Goal: Task Accomplishment & Management: Use online tool/utility

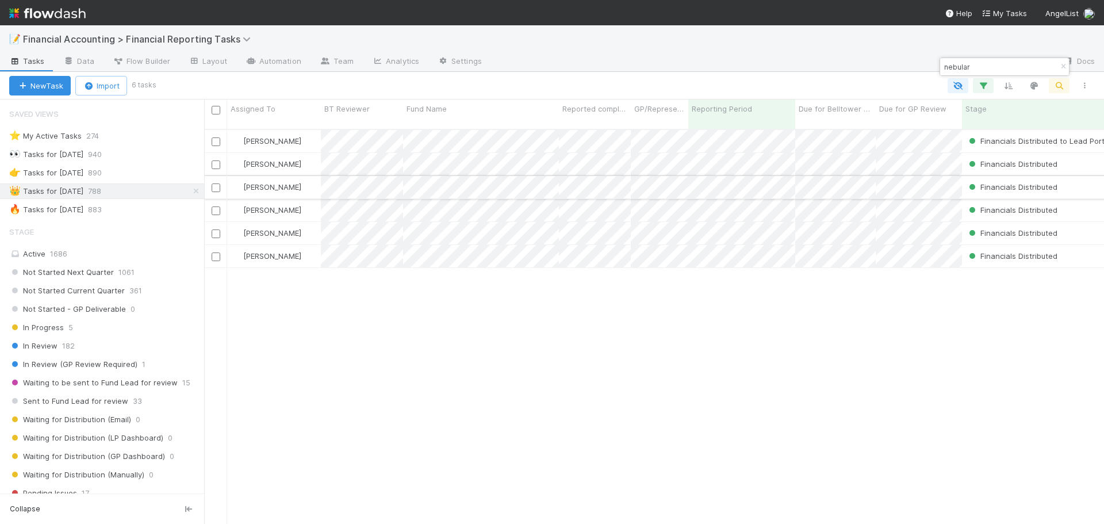
scroll to position [395, 891]
click at [149, 214] on div "🔥 Tasks for [DATE] 883" at bounding box center [106, 209] width 195 height 14
click at [123, 255] on div "Active 1686" at bounding box center [105, 254] width 192 height 14
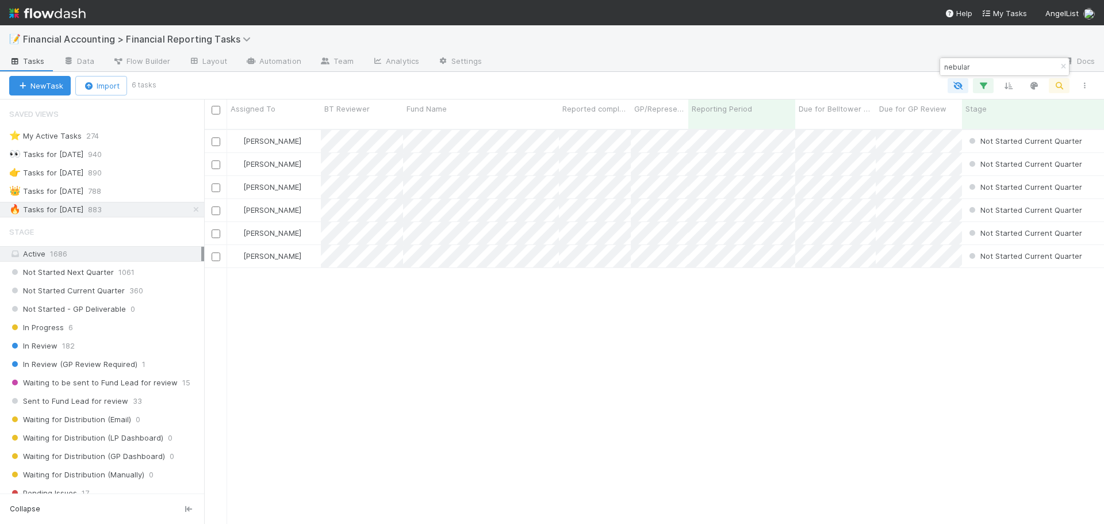
scroll to position [395, 891]
click at [215, 112] on input "checkbox" at bounding box center [216, 110] width 9 height 9
checkbox input "true"
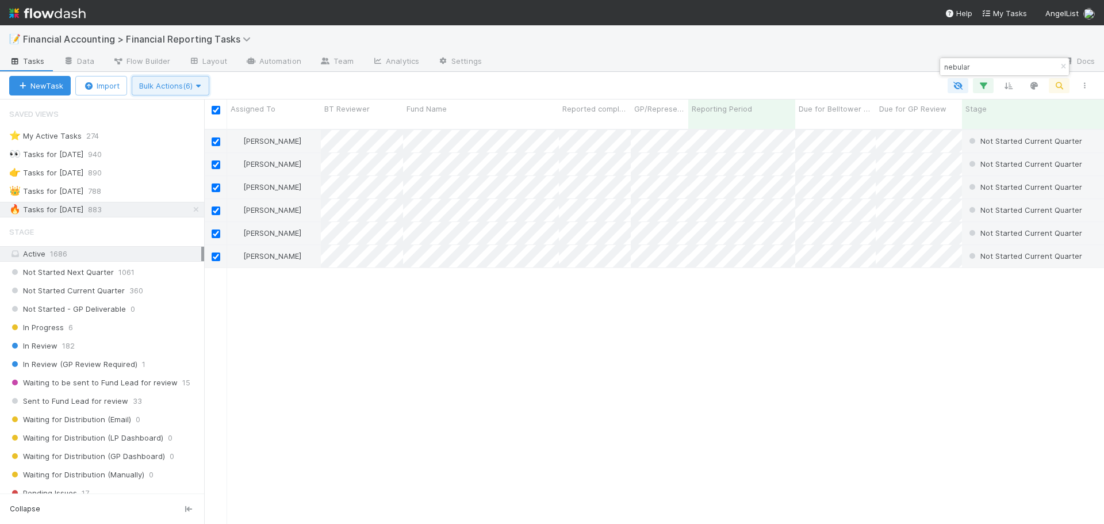
click at [193, 88] on span "Bulk Actions (6)" at bounding box center [170, 85] width 63 height 9
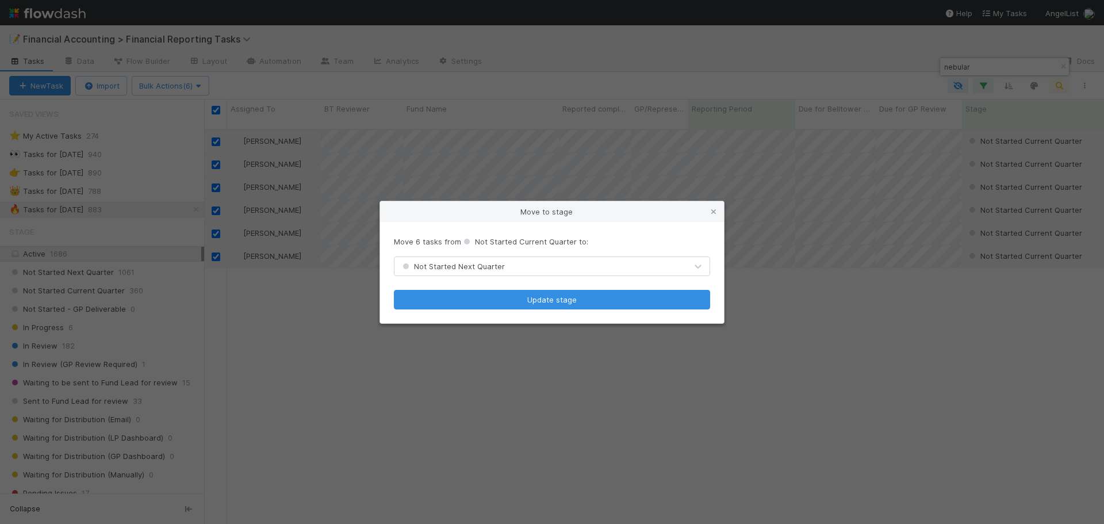
click at [468, 268] on span "Not Started Next Quarter" at bounding box center [452, 266] width 105 height 9
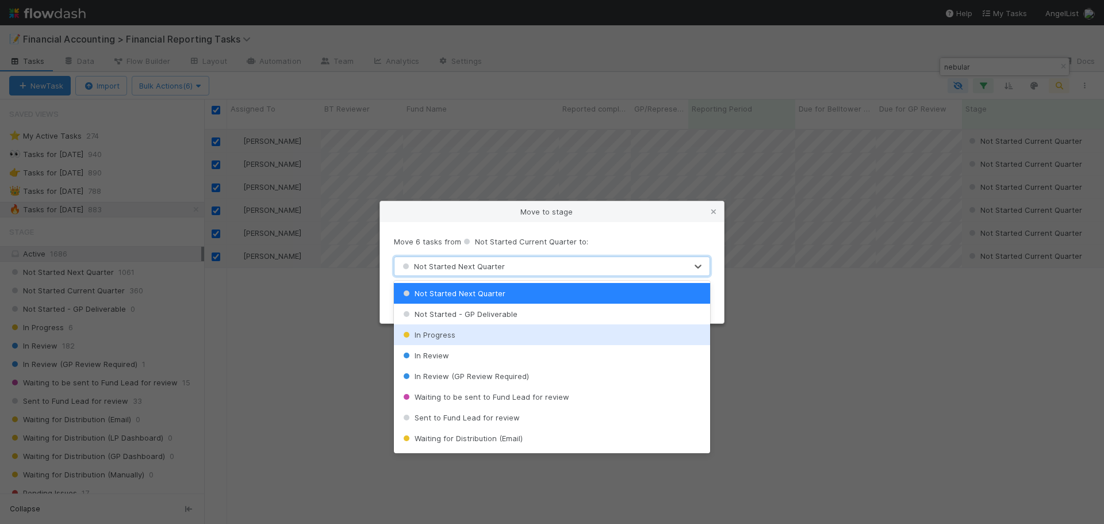
click at [445, 339] on div "In Progress" at bounding box center [552, 334] width 316 height 21
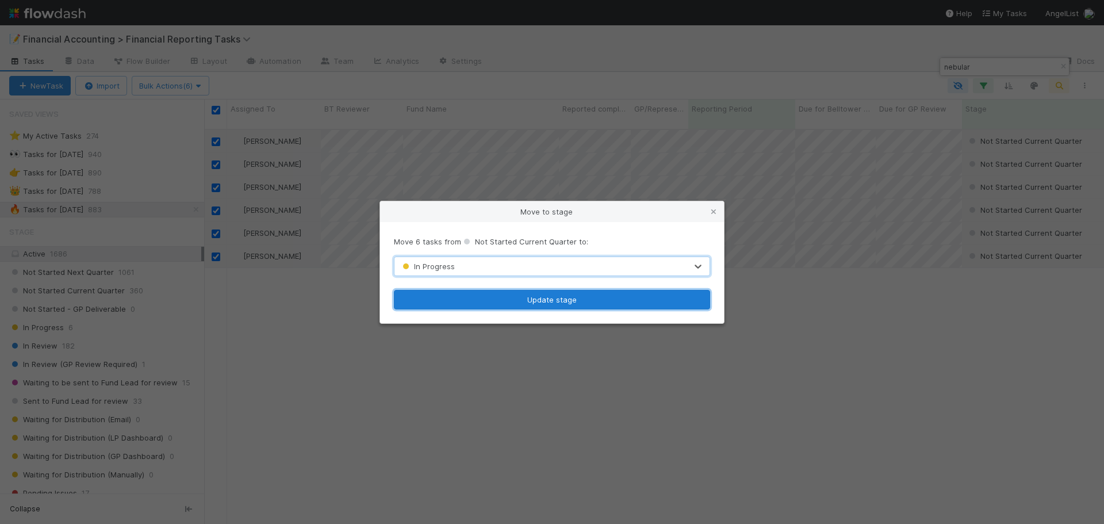
click at [453, 302] on button "Update stage" at bounding box center [552, 300] width 316 height 20
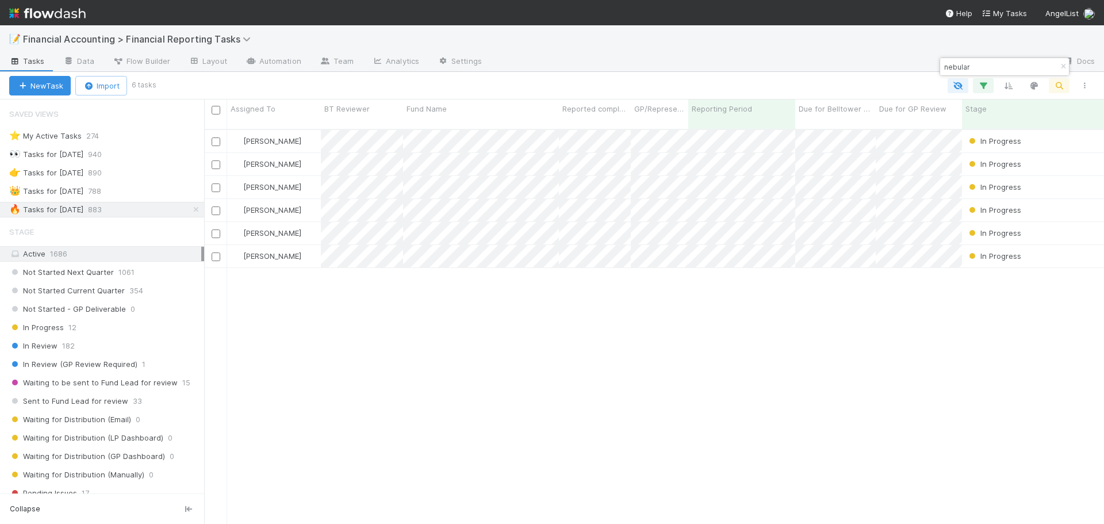
click at [971, 71] on input "nebular" at bounding box center [999, 67] width 115 height 14
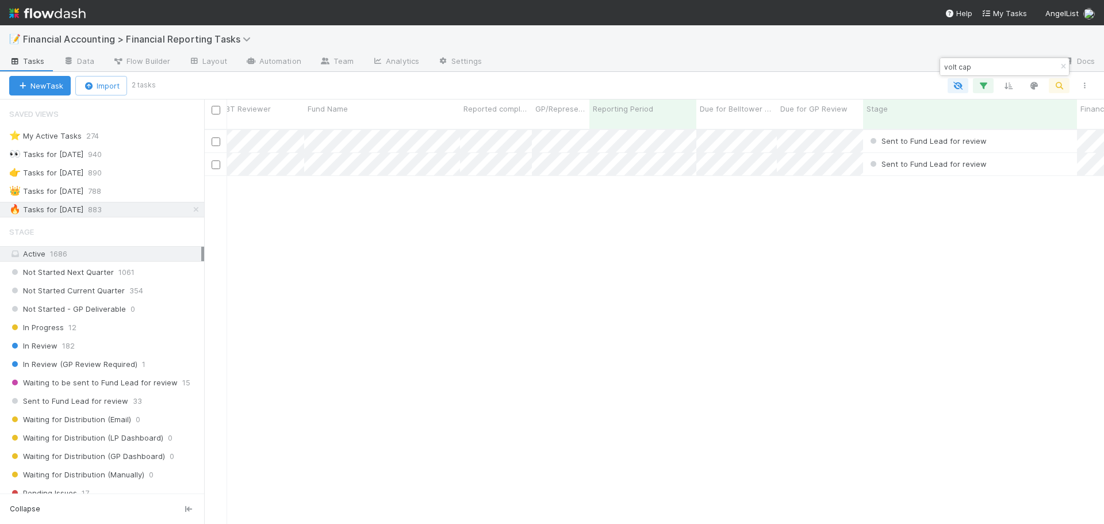
scroll to position [0, 0]
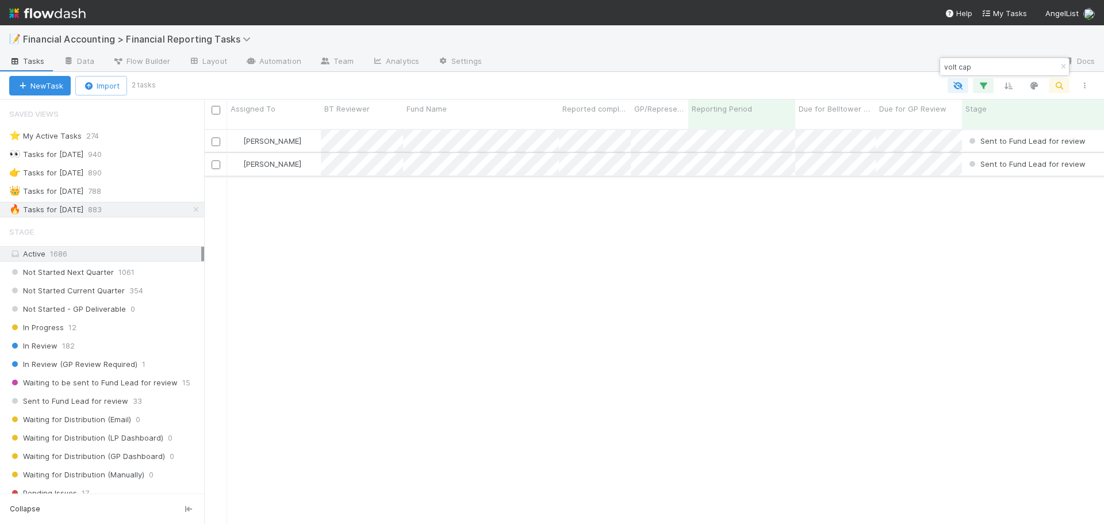
type input "volt cap"
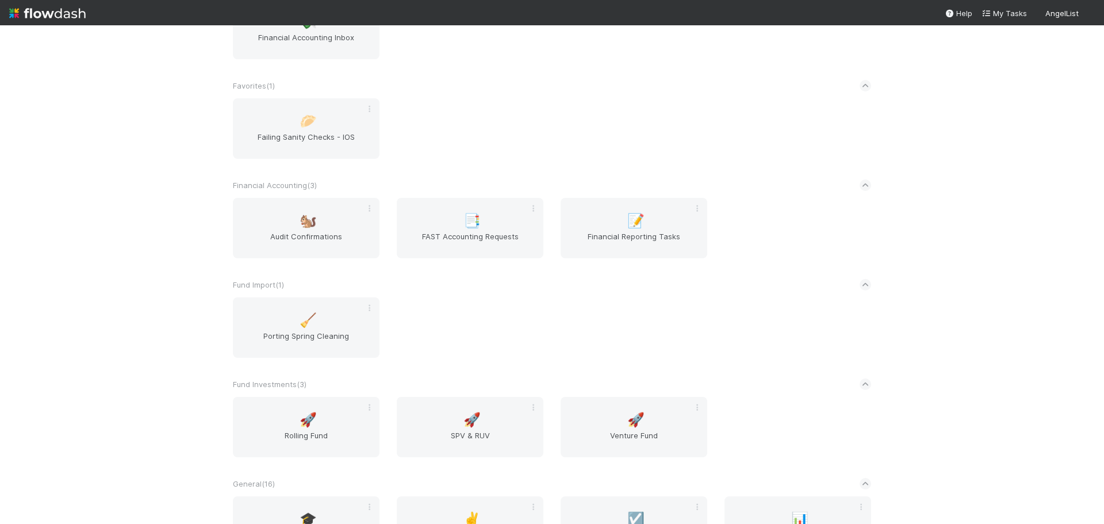
scroll to position [805, 0]
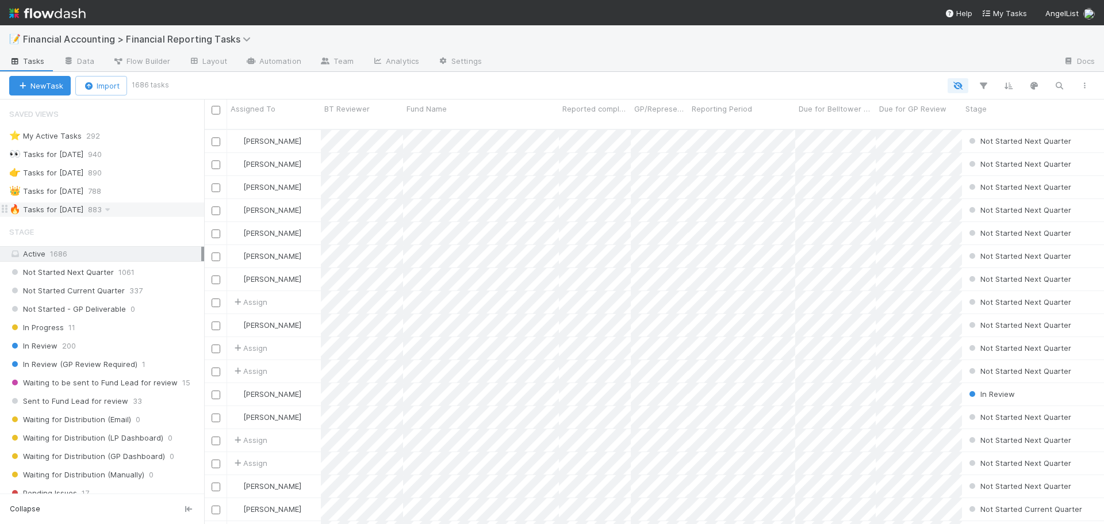
click at [140, 207] on div "🔥 Tasks for [DATE] 883" at bounding box center [106, 209] width 195 height 14
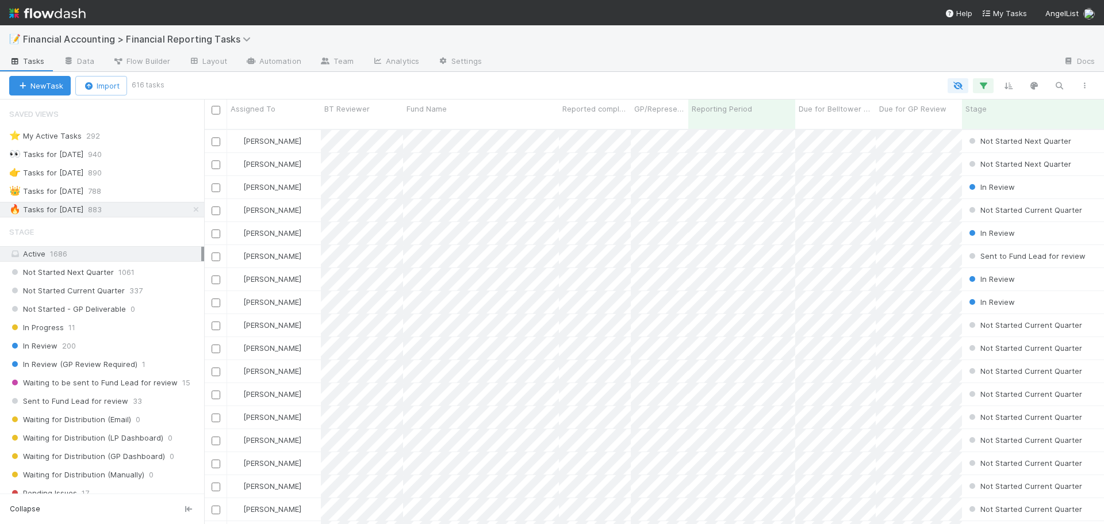
scroll to position [395, 891]
click at [1060, 86] on icon "button" at bounding box center [1058, 85] width 11 height 10
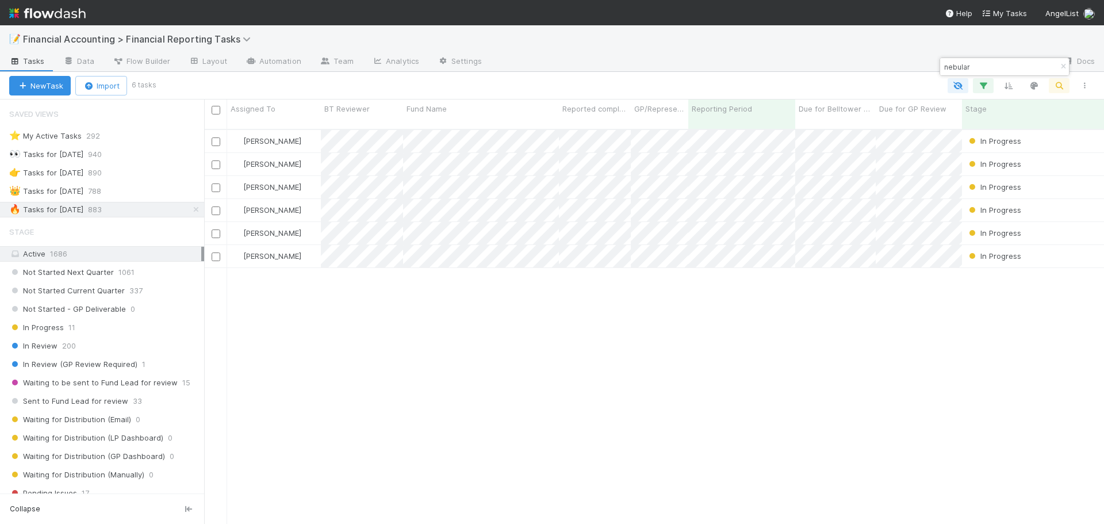
type input "nebular"
